Goal: Information Seeking & Learning: Learn about a topic

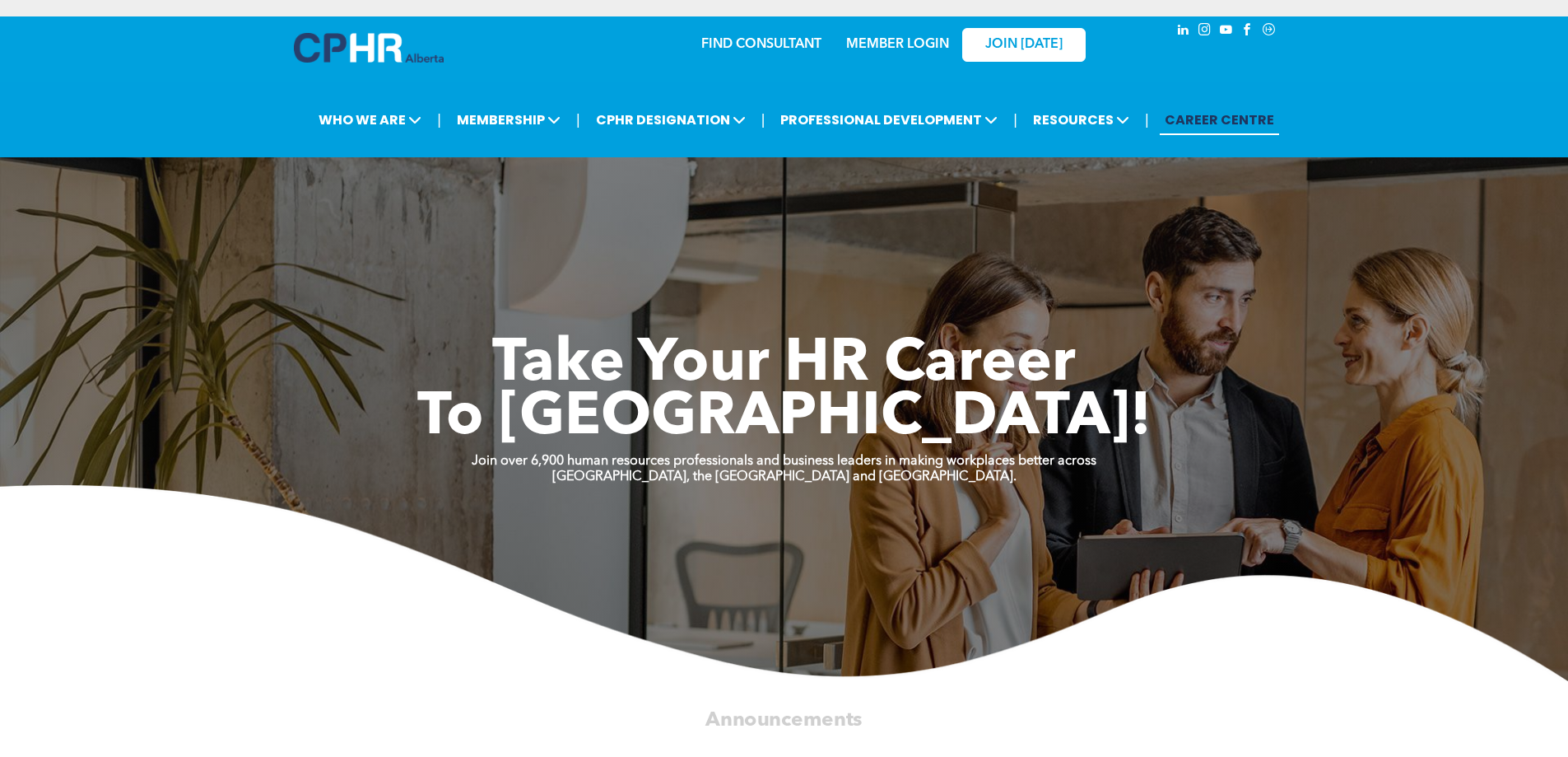
click at [903, 45] on link "MEMBER LOGIN" at bounding box center [898, 44] width 103 height 13
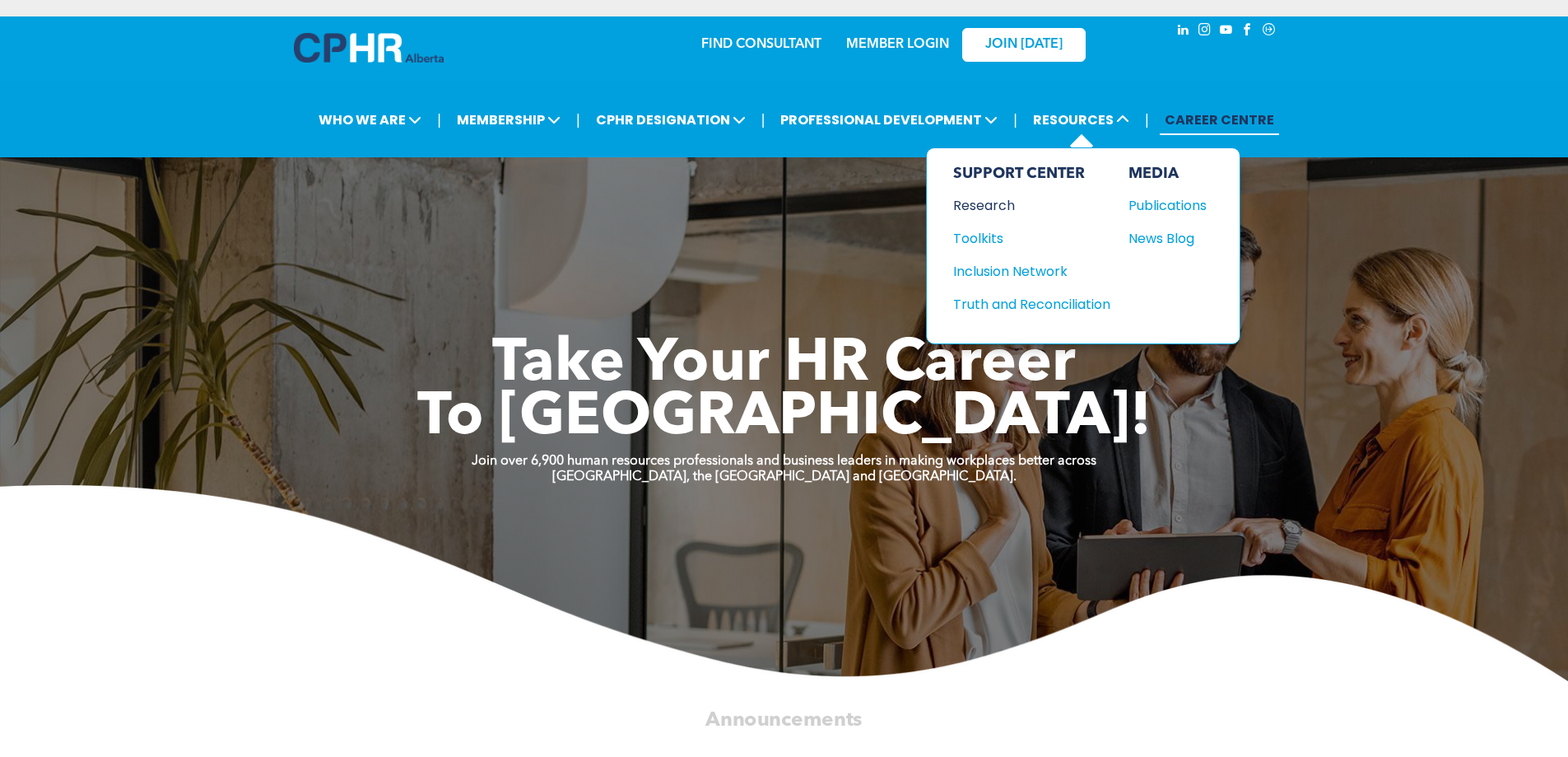
click at [978, 207] on div "Research" at bounding box center [1024, 205] width 142 height 20
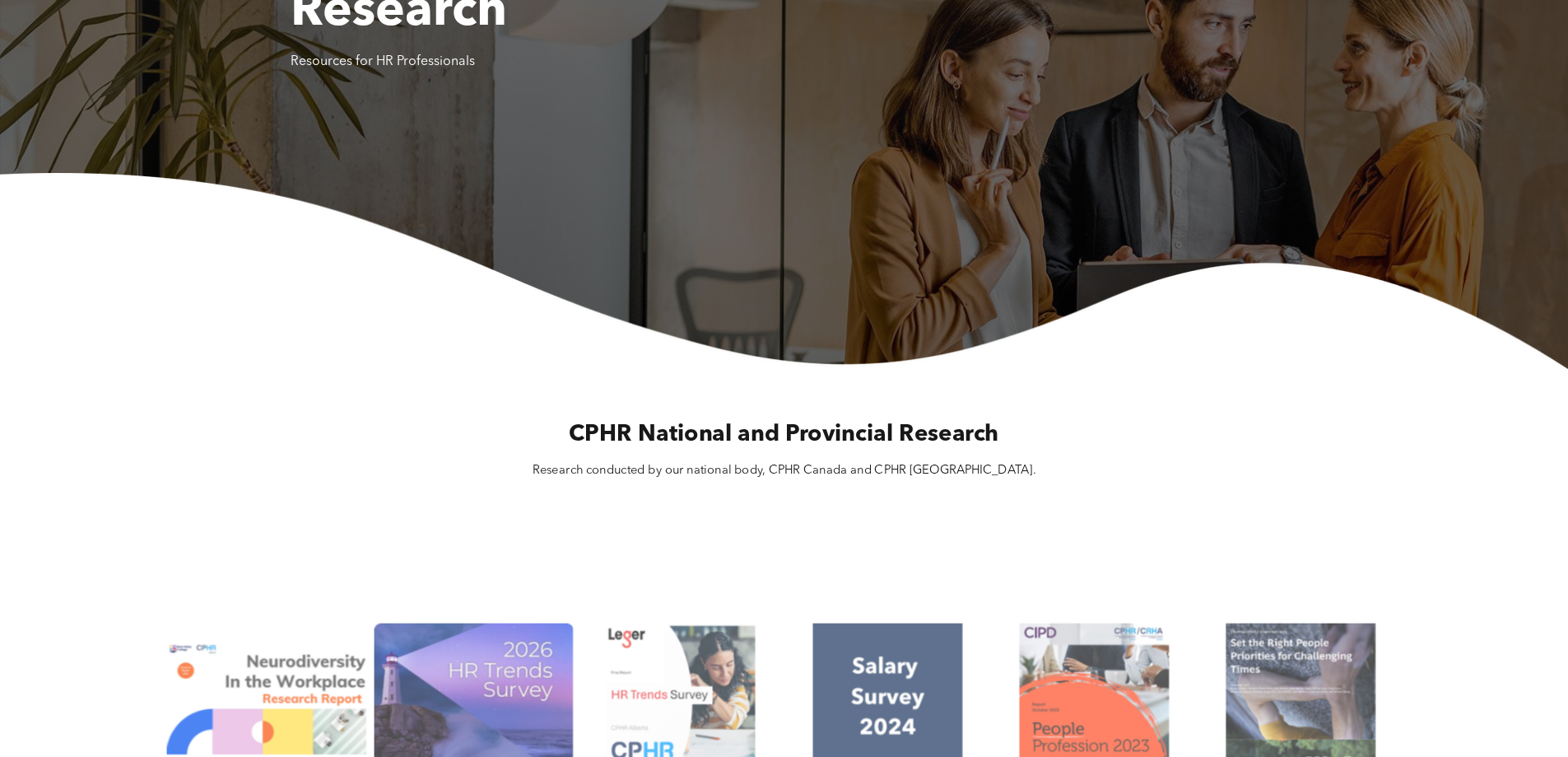
scroll to position [494, 0]
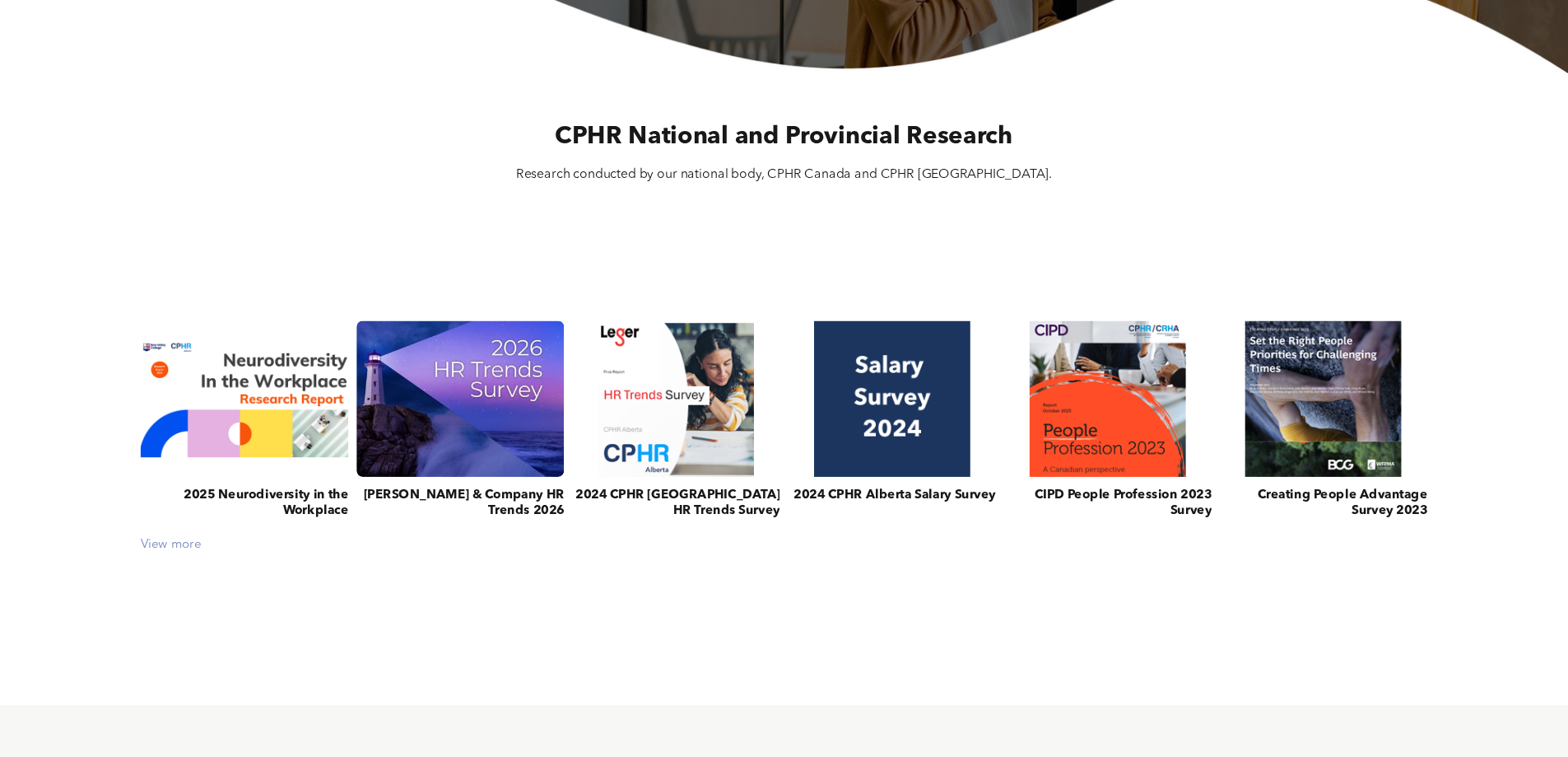
click at [171, 549] on div "View more" at bounding box center [784, 545] width 1303 height 15
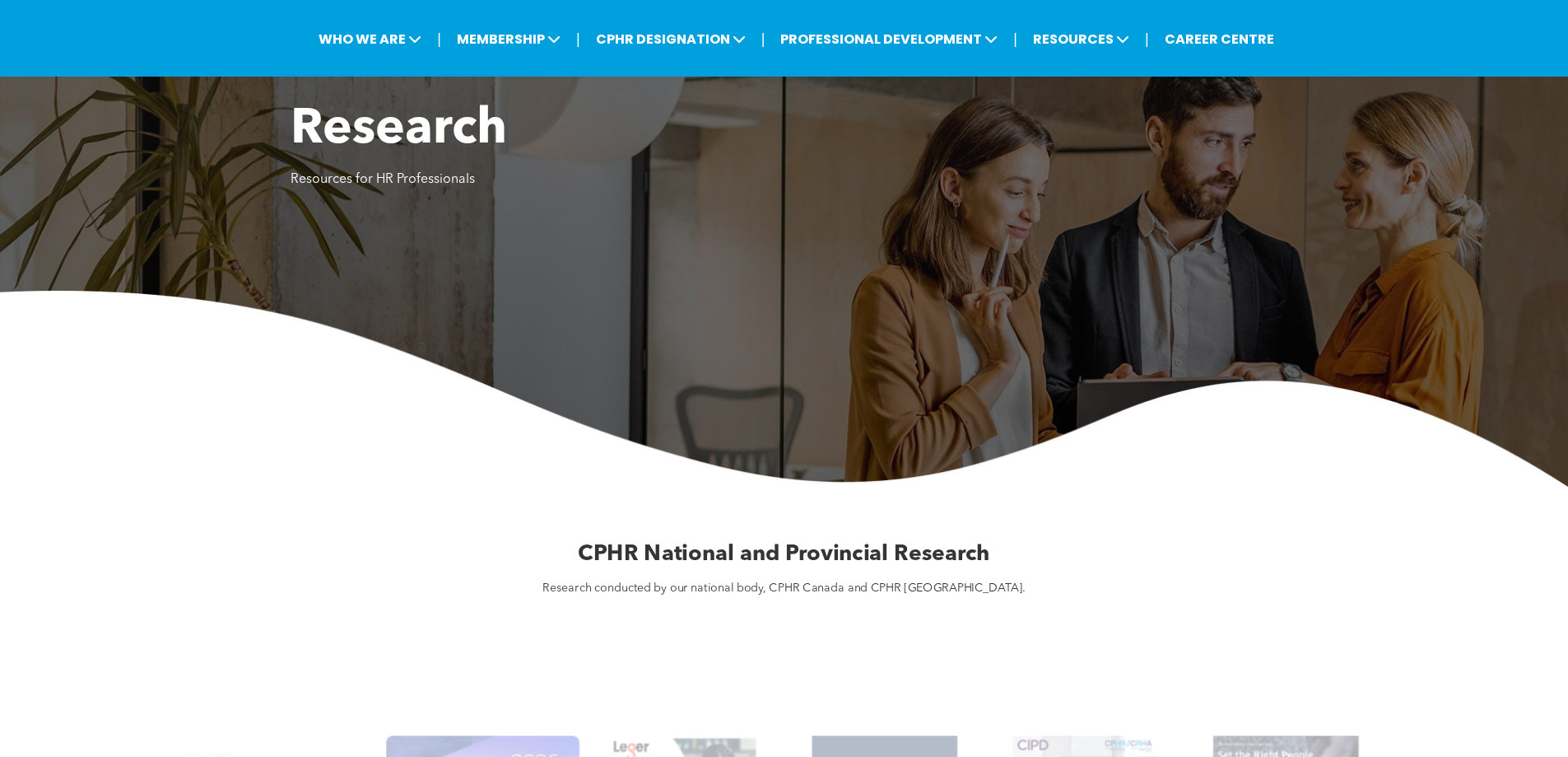
scroll to position [0, 0]
